Goal: Navigation & Orientation: Find specific page/section

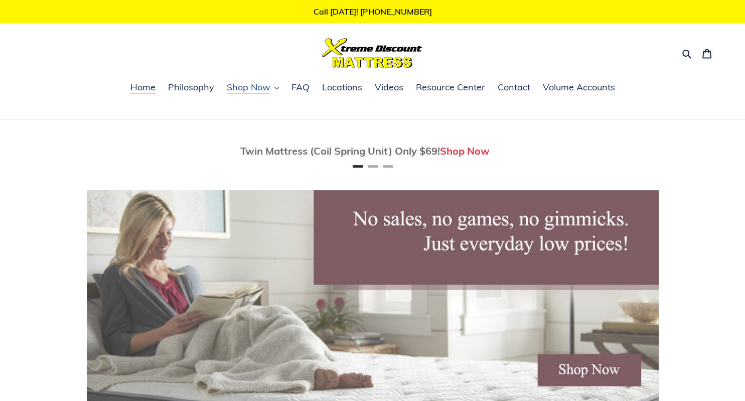
click at [256, 93] on span "Shop Now" at bounding box center [249, 87] width 44 height 12
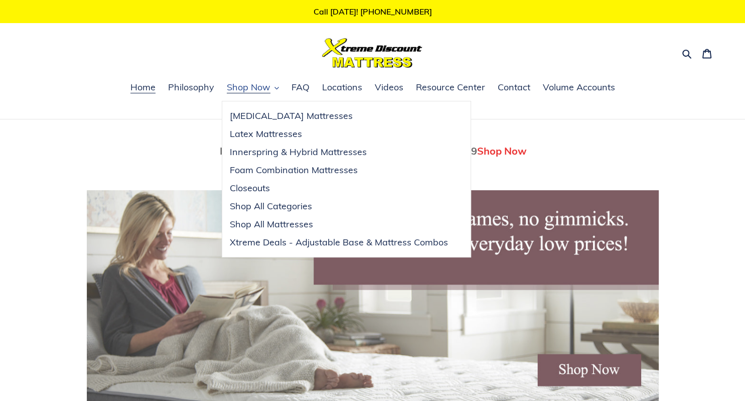
scroll to position [0, 572]
click at [265, 225] on span "Shop All Mattresses" at bounding box center [271, 224] width 83 height 12
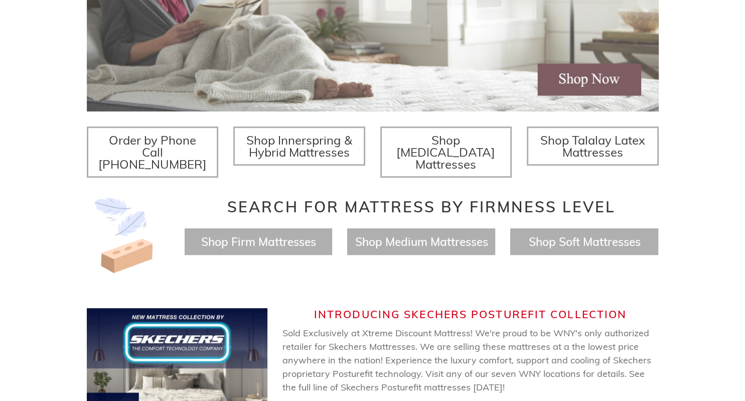
scroll to position [318, 0]
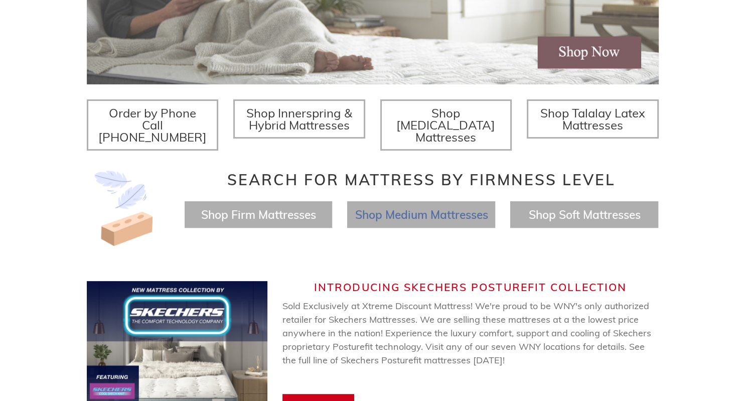
click at [406, 207] on span "Shop Medium Mattresses" at bounding box center [421, 214] width 133 height 15
click at [248, 207] on span "Shop Firm Mattresses" at bounding box center [258, 214] width 115 height 15
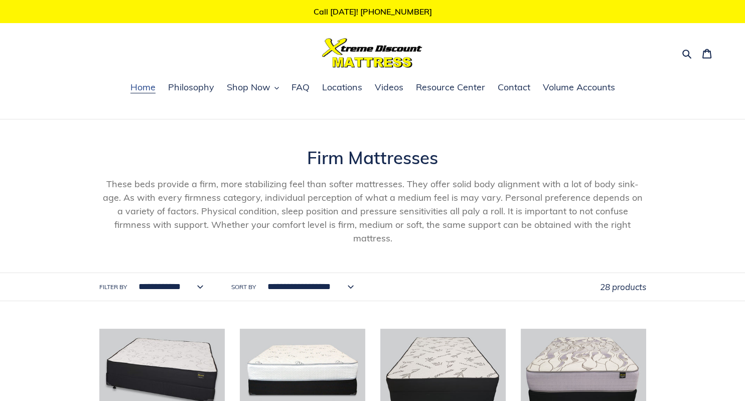
click at [146, 87] on span "Home" at bounding box center [142, 87] width 25 height 12
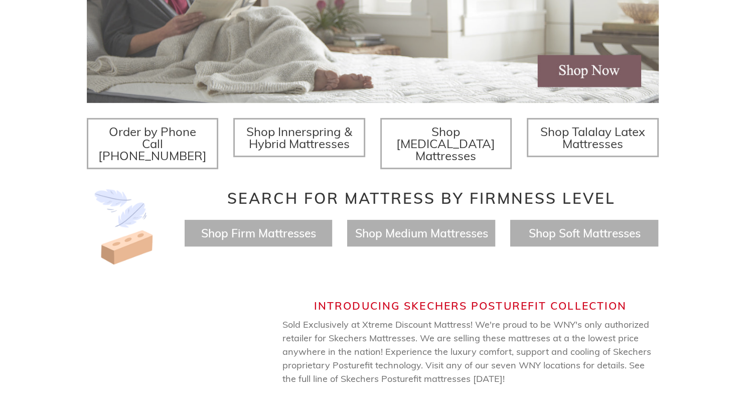
scroll to position [318, 0]
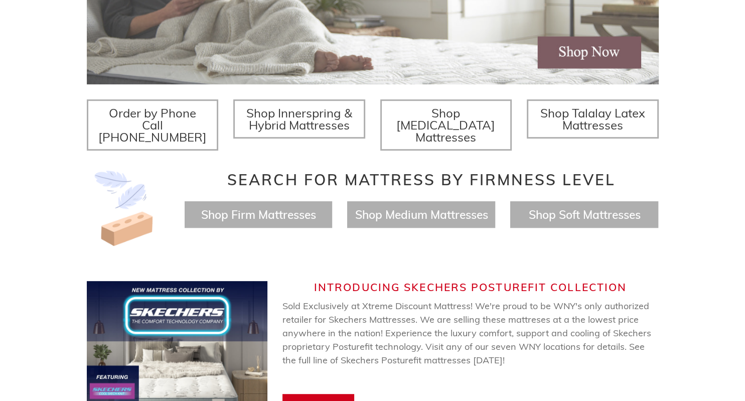
click at [296, 117] on span "Shop Innerspring & Hybrid Mattresses" at bounding box center [299, 118] width 106 height 27
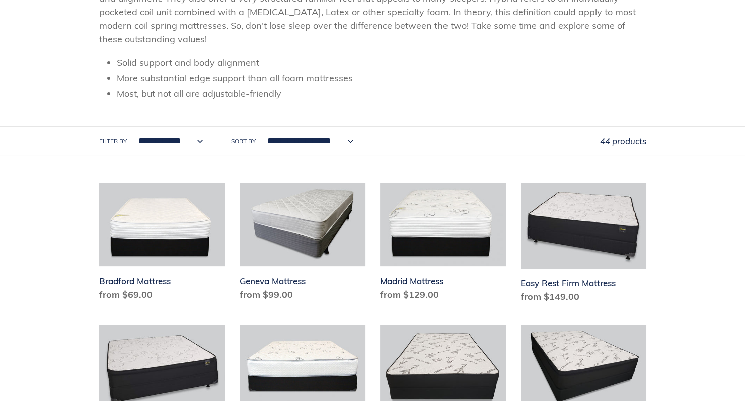
scroll to position [159, 0]
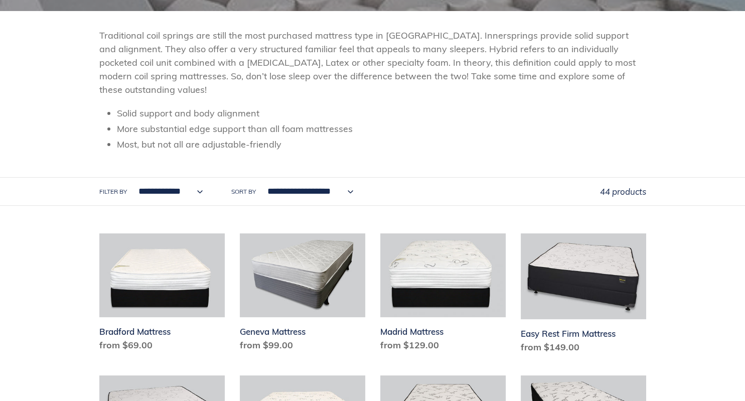
click at [129, 178] on select "**********" at bounding box center [168, 192] width 78 height 28
